Goal: Transaction & Acquisition: Register for event/course

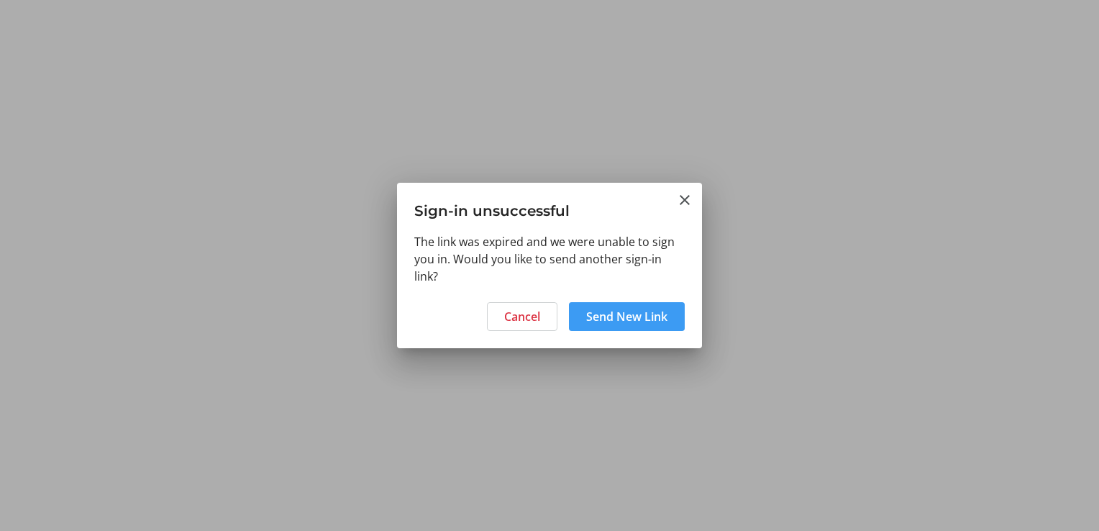
click at [624, 314] on span "Send New Link" at bounding box center [626, 316] width 81 height 17
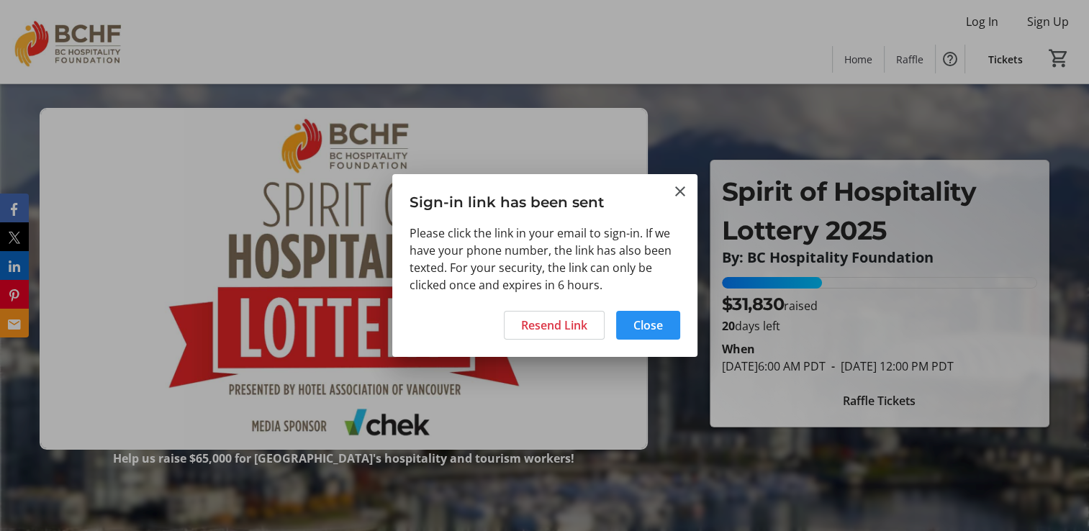
click at [640, 330] on span "Close" at bounding box center [647, 325] width 29 height 17
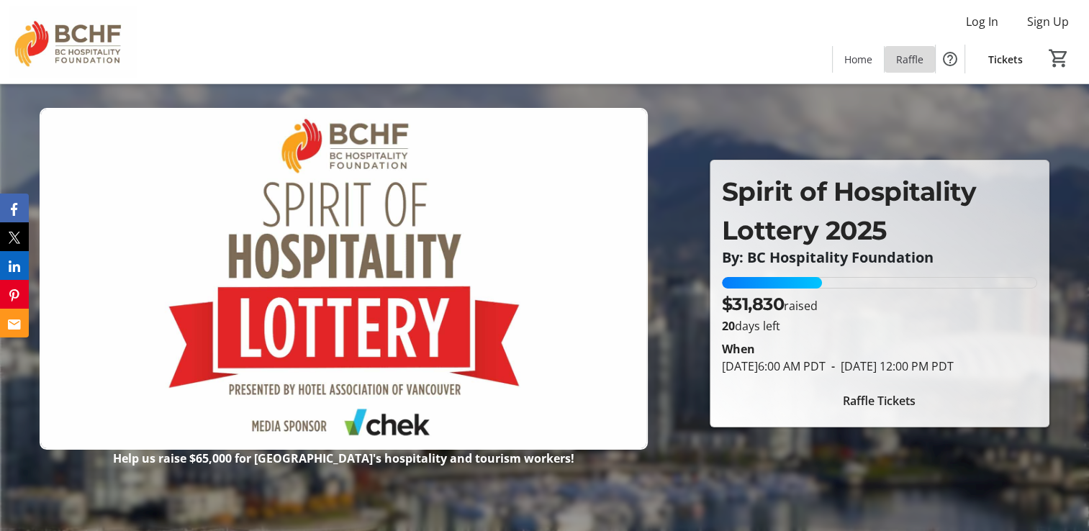
click at [917, 59] on span "Raffle" at bounding box center [909, 59] width 27 height 15
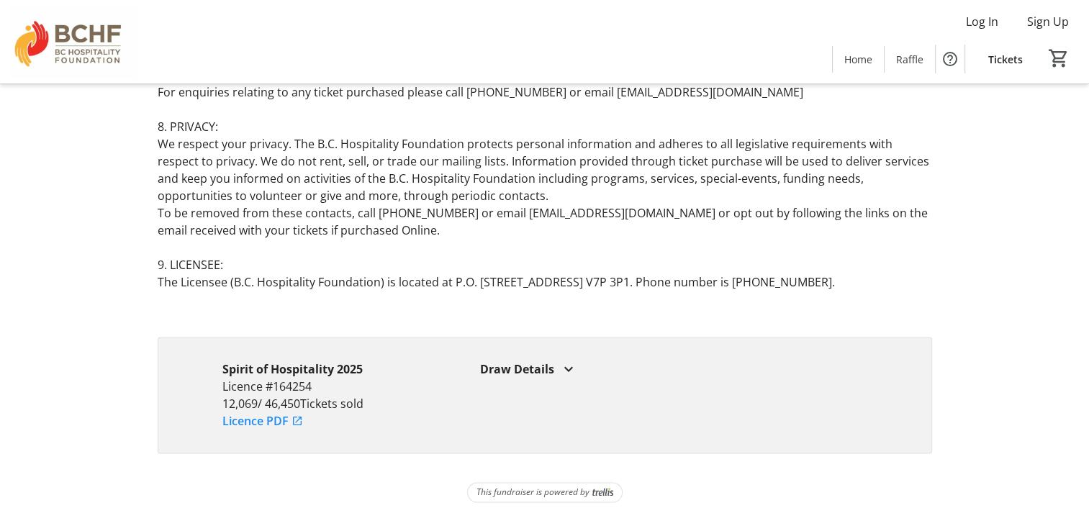
scroll to position [2172, 0]
click at [566, 366] on mat-icon at bounding box center [568, 368] width 17 height 17
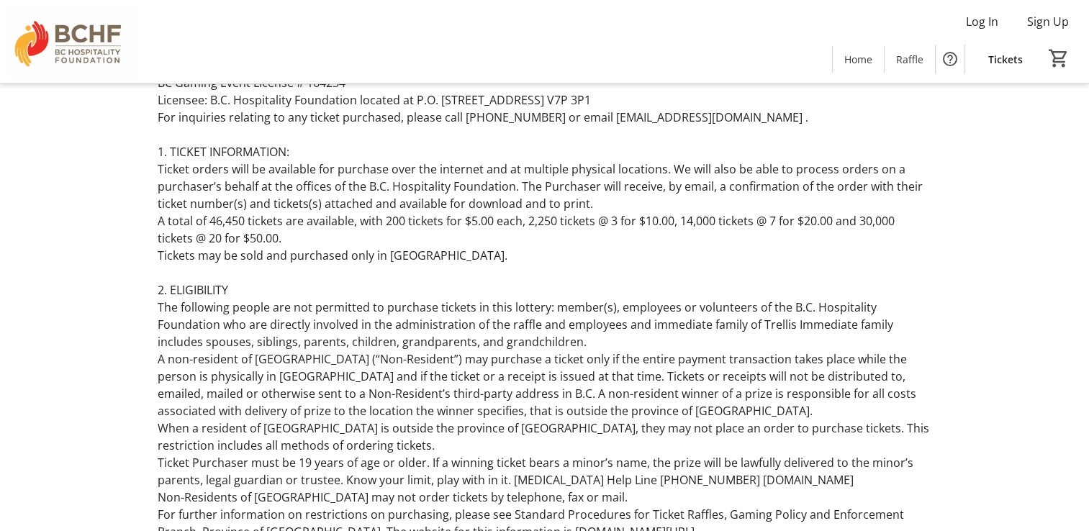
scroll to position [0, 0]
